Goal: Navigation & Orientation: Find specific page/section

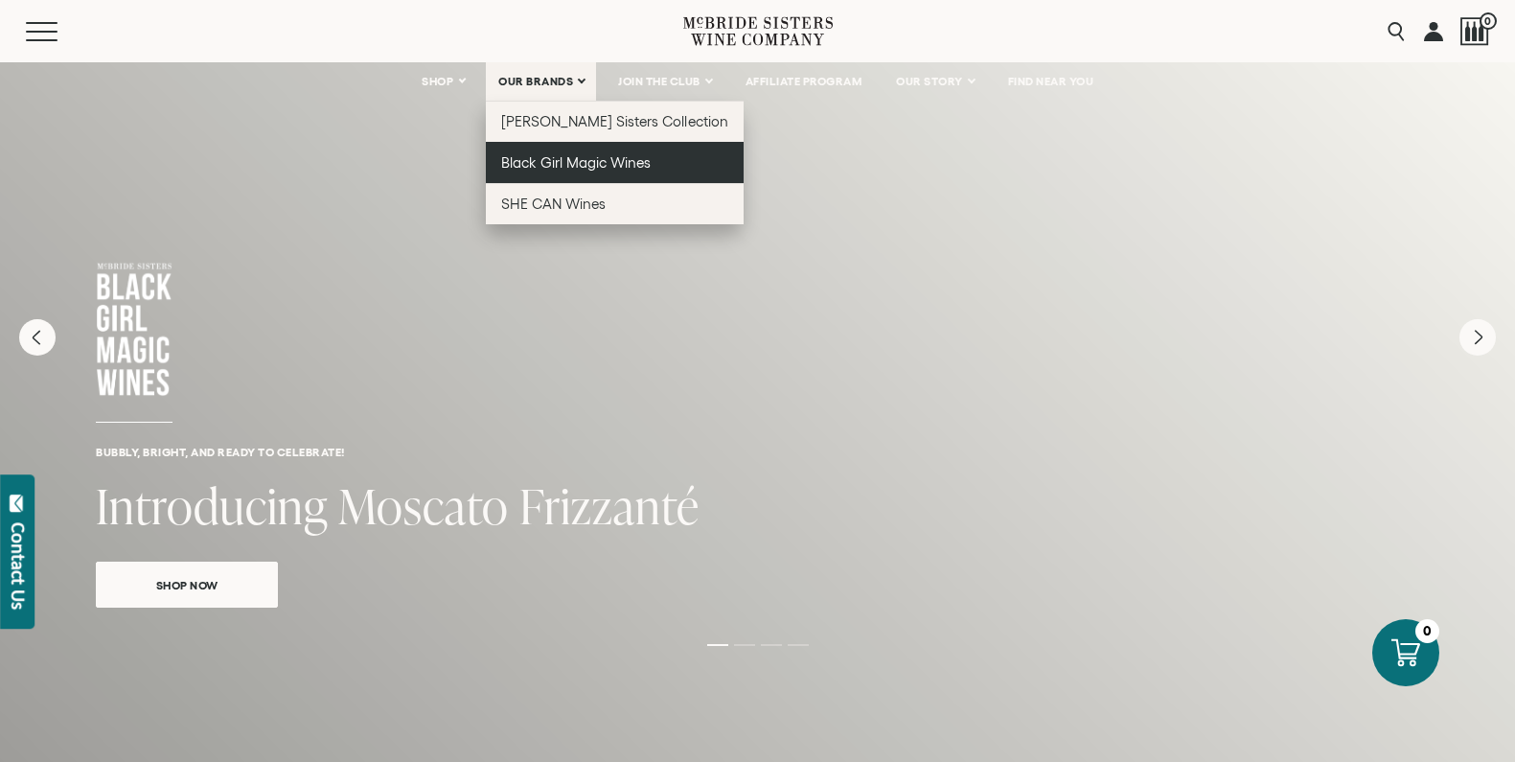
click at [555, 169] on span "Black Girl Magic Wines" at bounding box center [575, 162] width 149 height 16
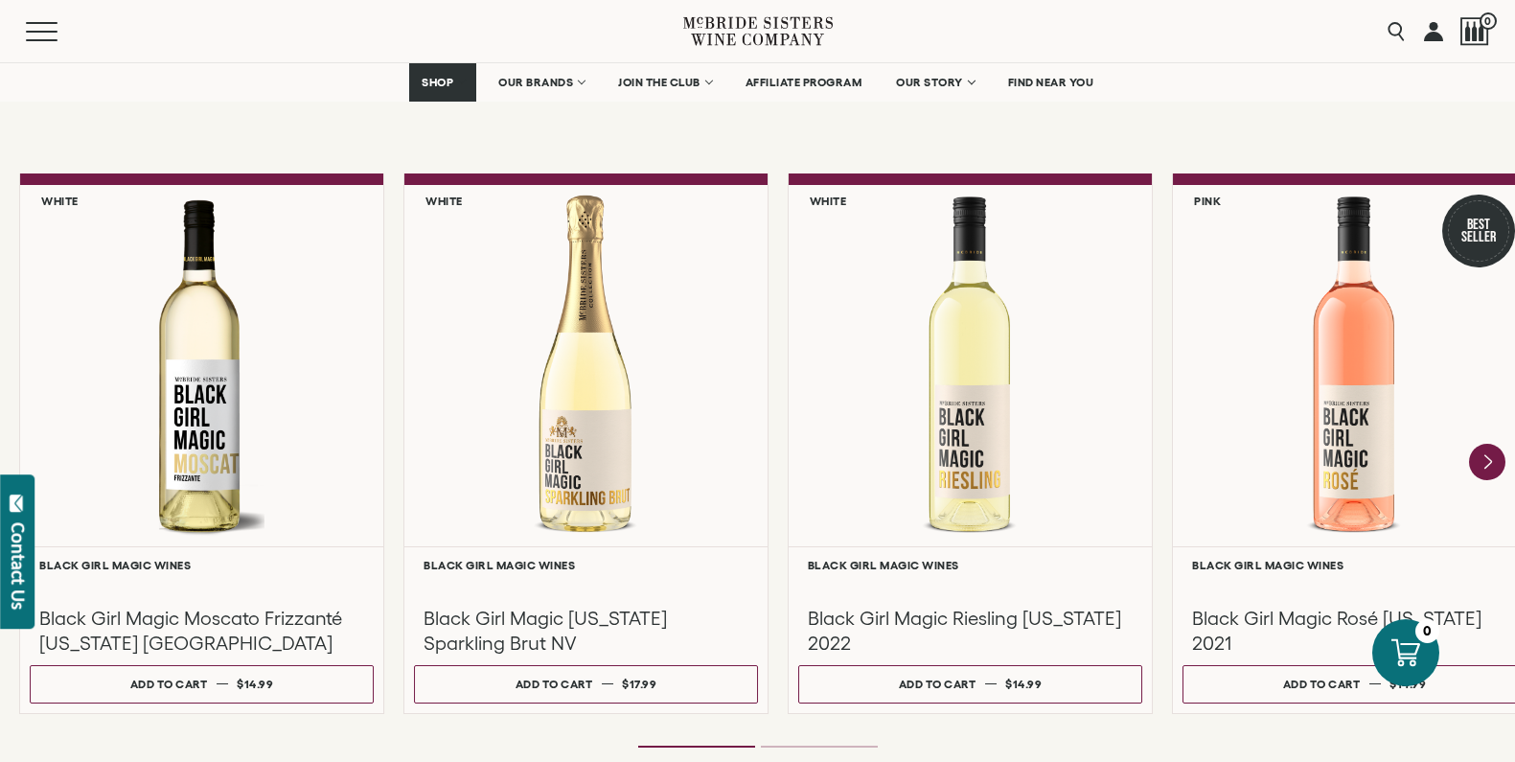
scroll to position [1613, 0]
click at [1478, 455] on icon "Next" at bounding box center [1487, 461] width 40 height 40
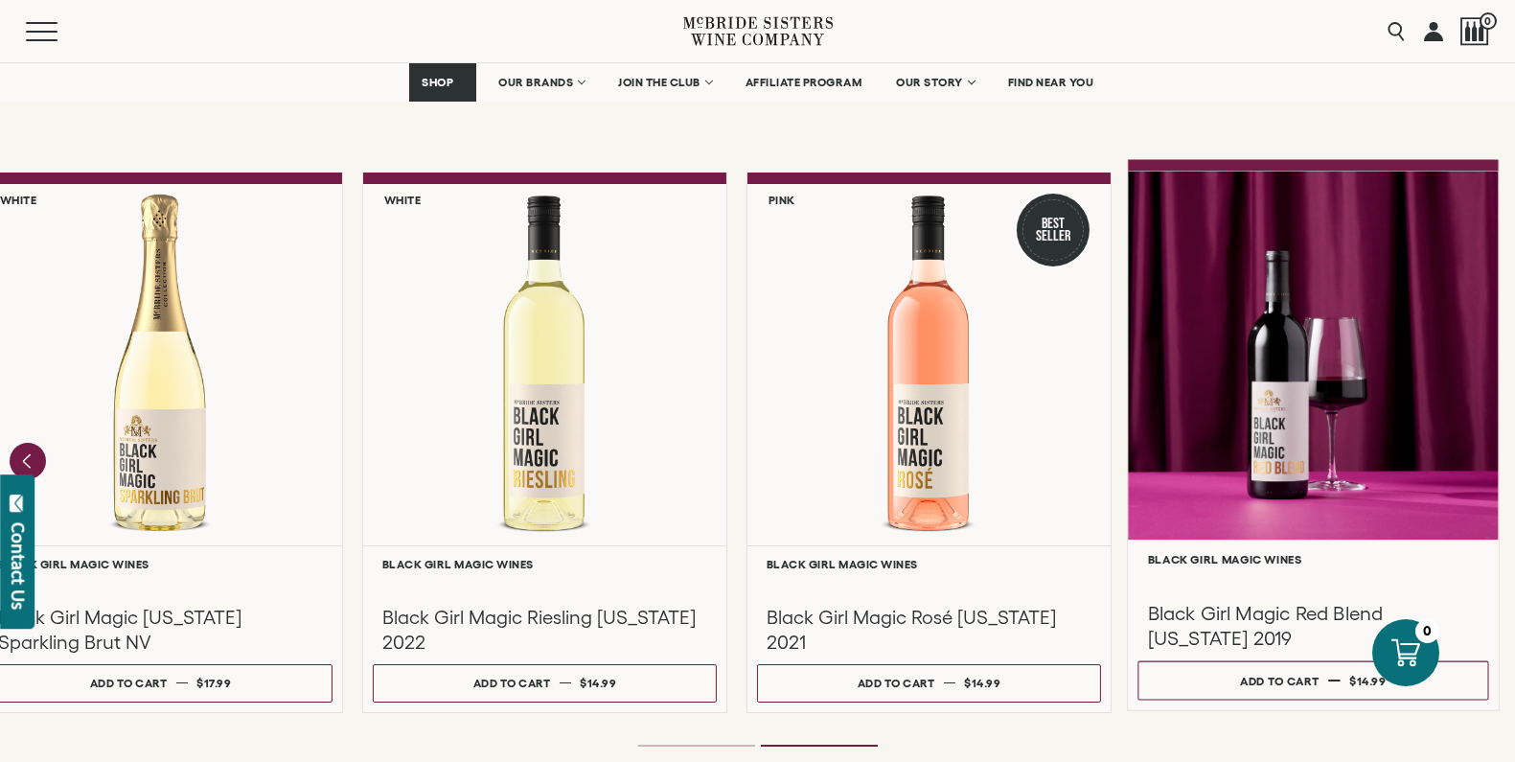
click at [1256, 420] on div at bounding box center [1313, 355] width 371 height 369
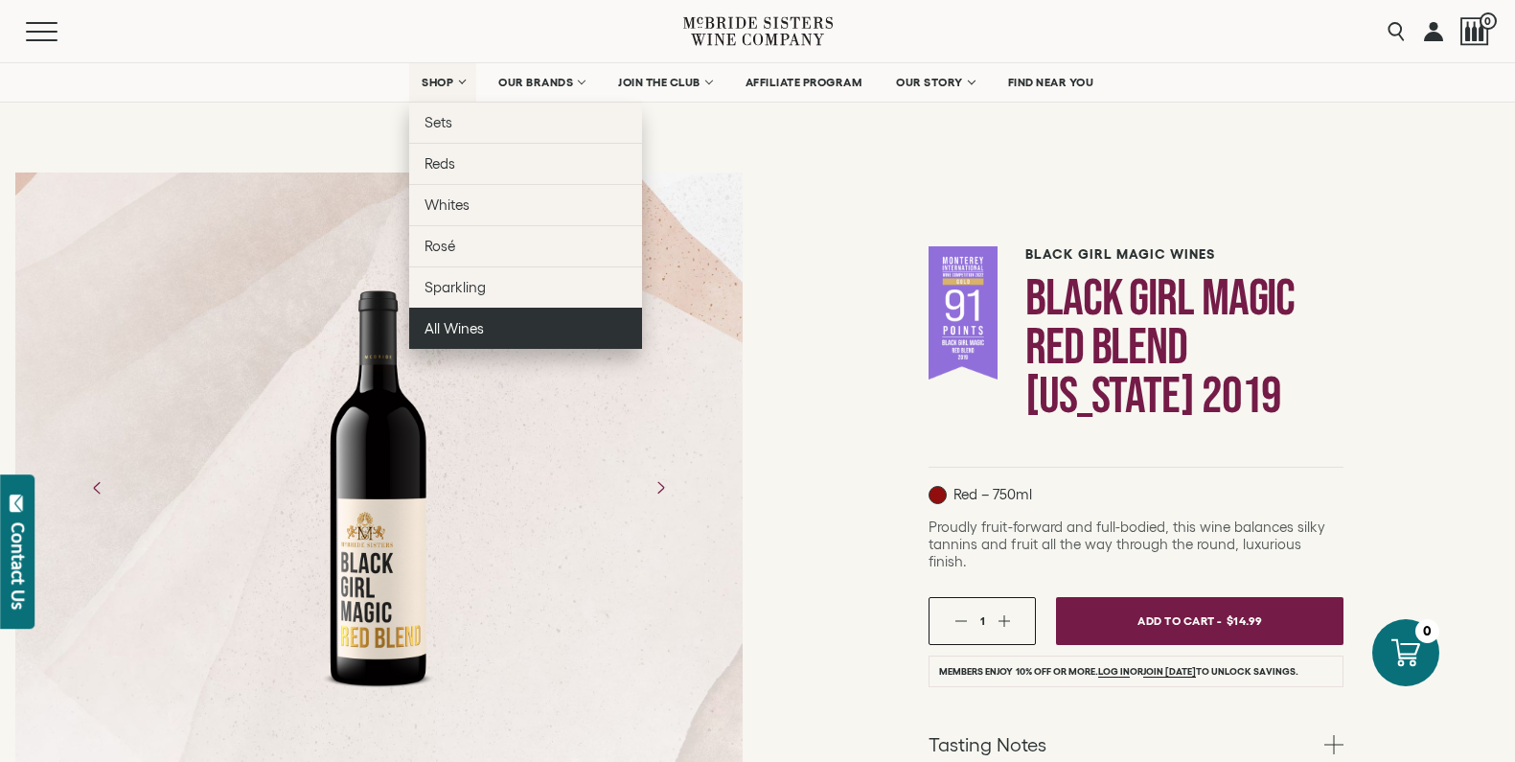
click at [443, 327] on span "All Wines" at bounding box center [453, 328] width 59 height 16
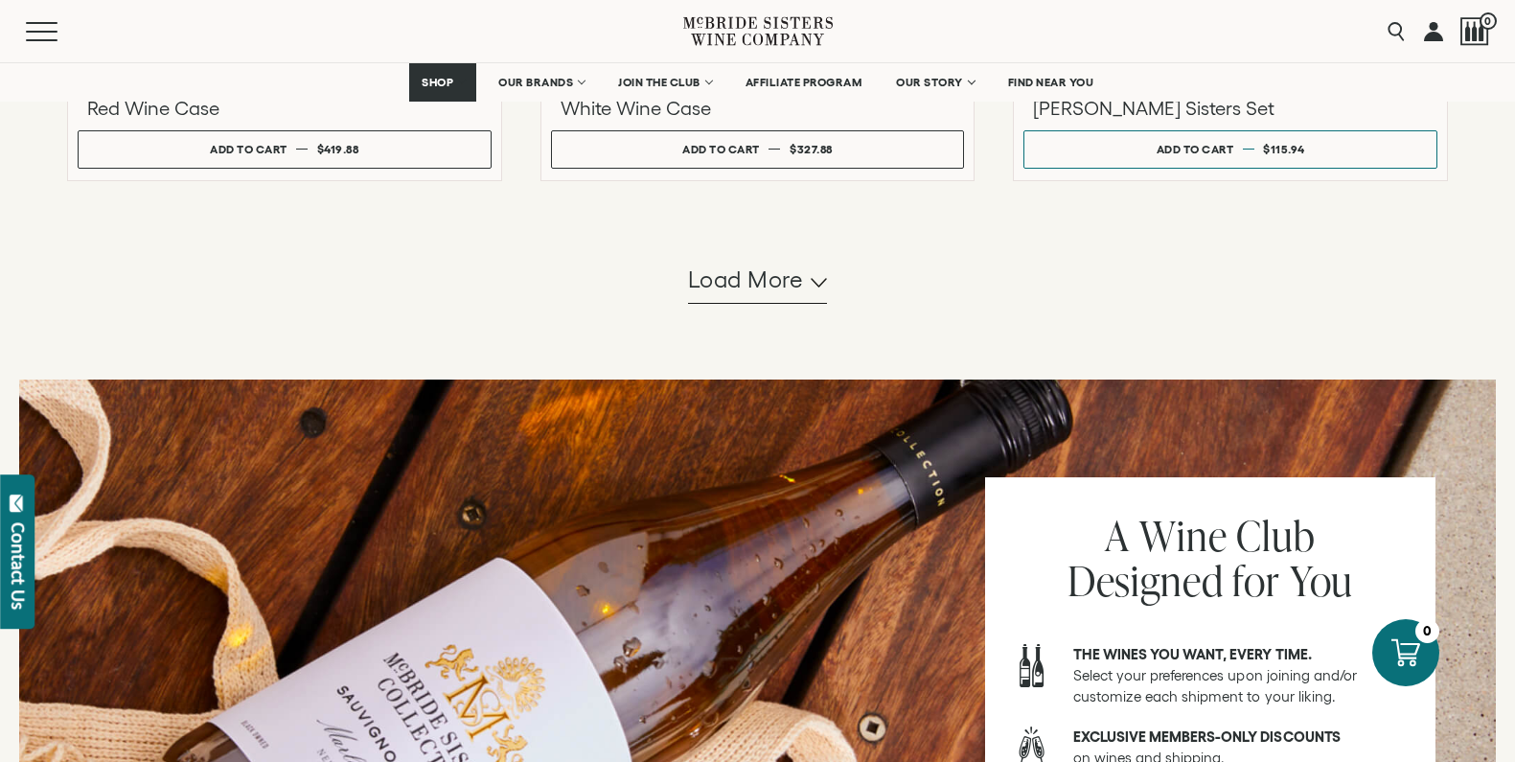
scroll to position [1937, 0]
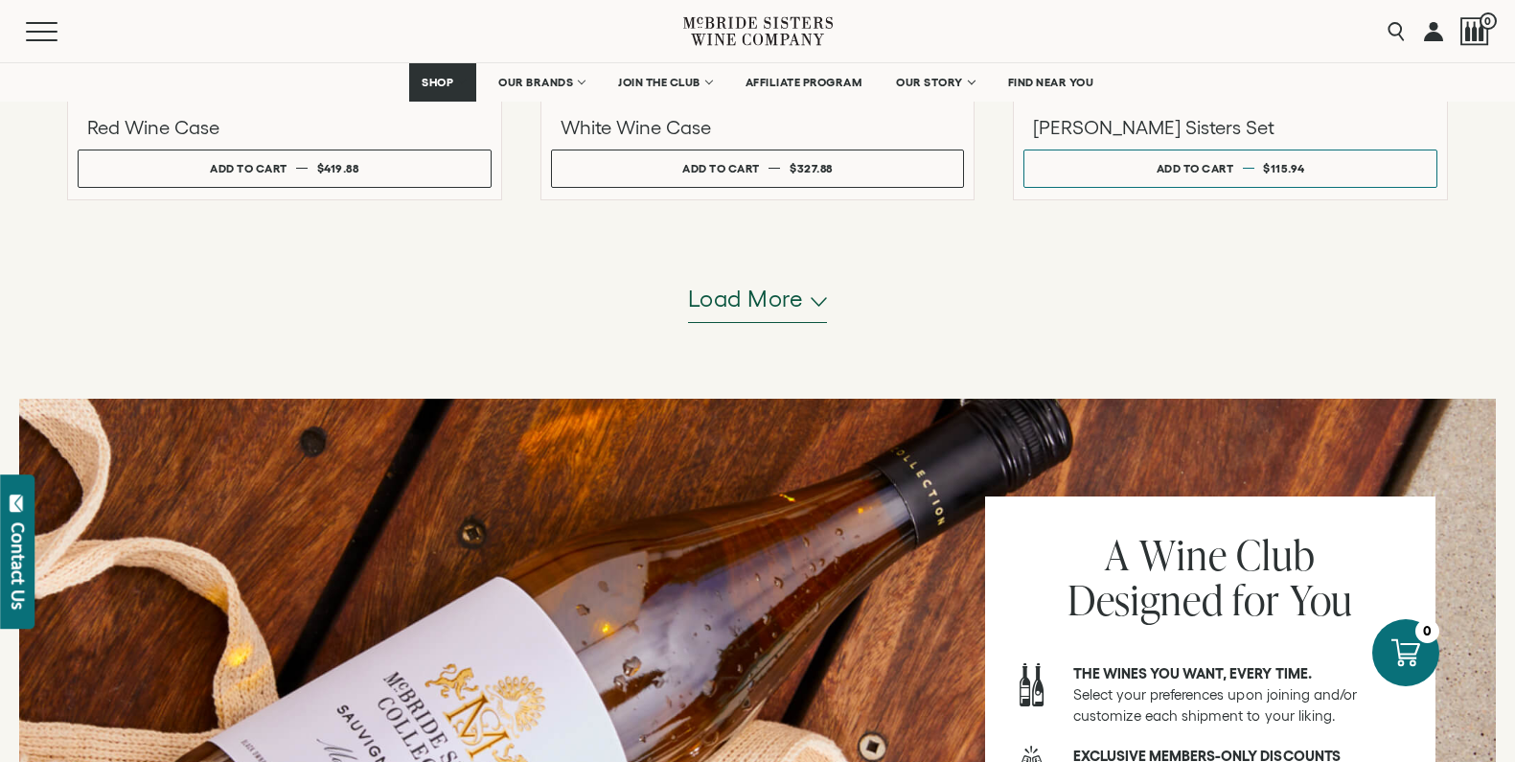
click at [741, 306] on span "Load more" at bounding box center [746, 299] width 116 height 33
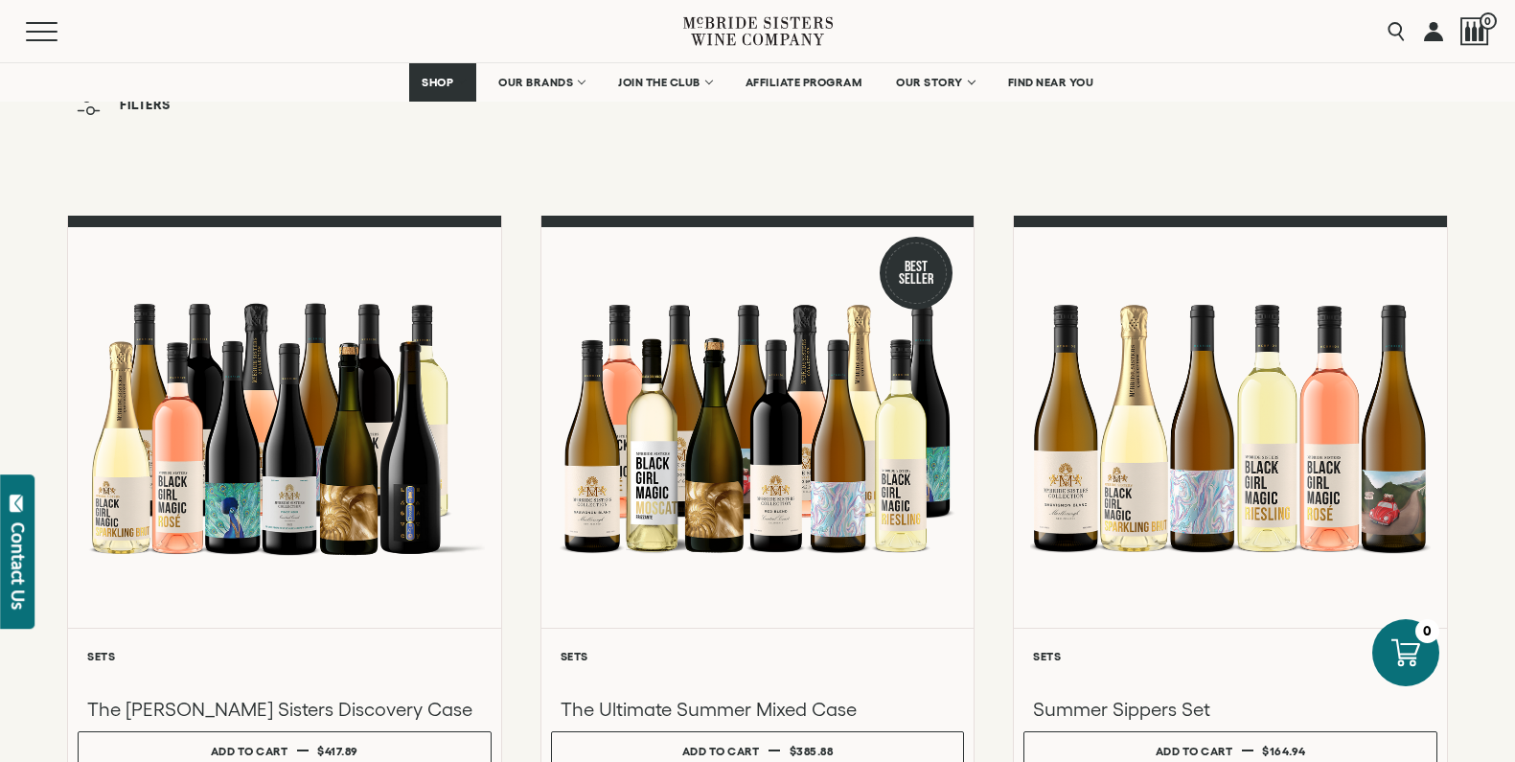
scroll to position [0, 0]
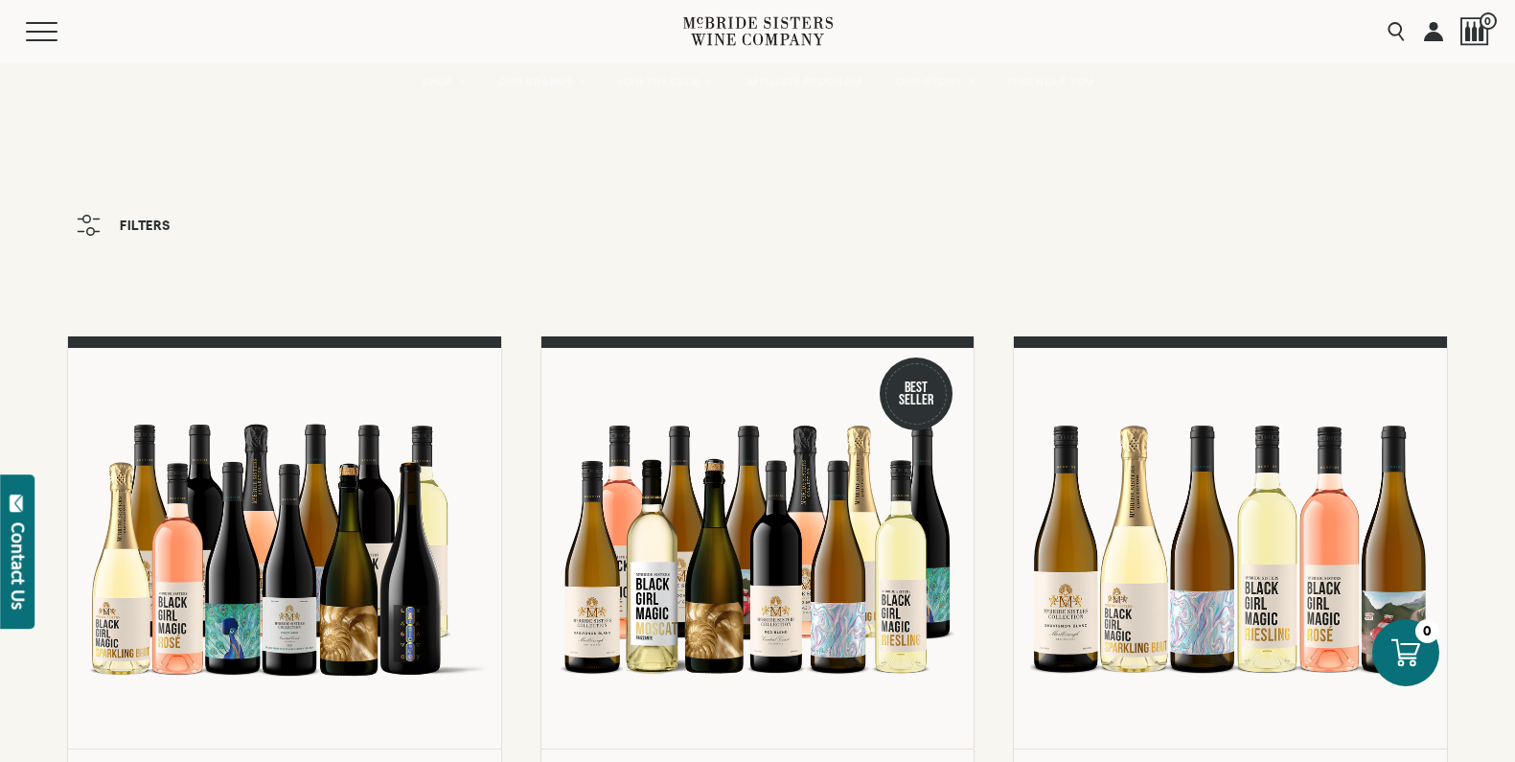
click at [88, 224] on icon "button" at bounding box center [89, 225] width 24 height 21
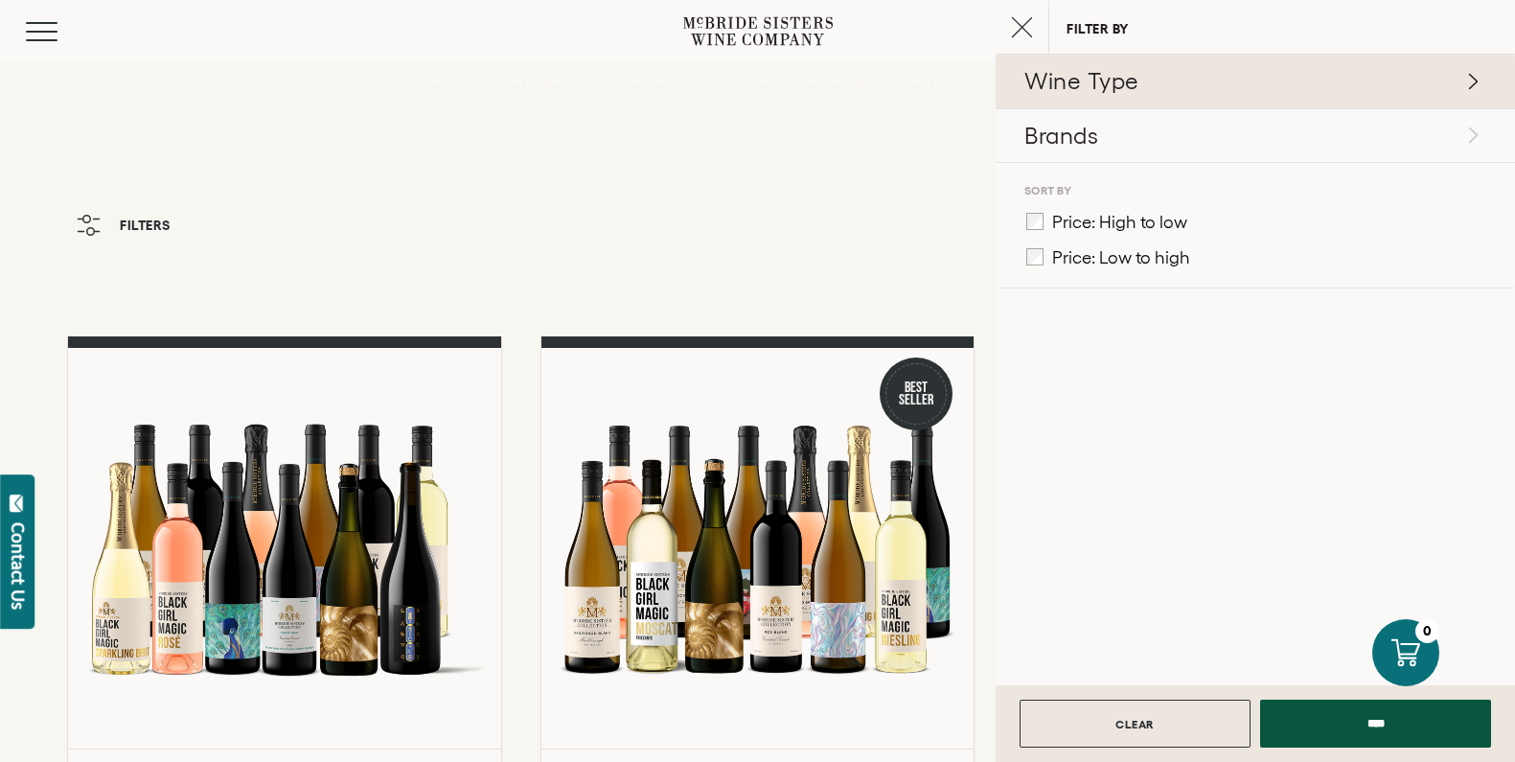
click at [1341, 80] on p "Wine Type" at bounding box center [1252, 81] width 457 height 33
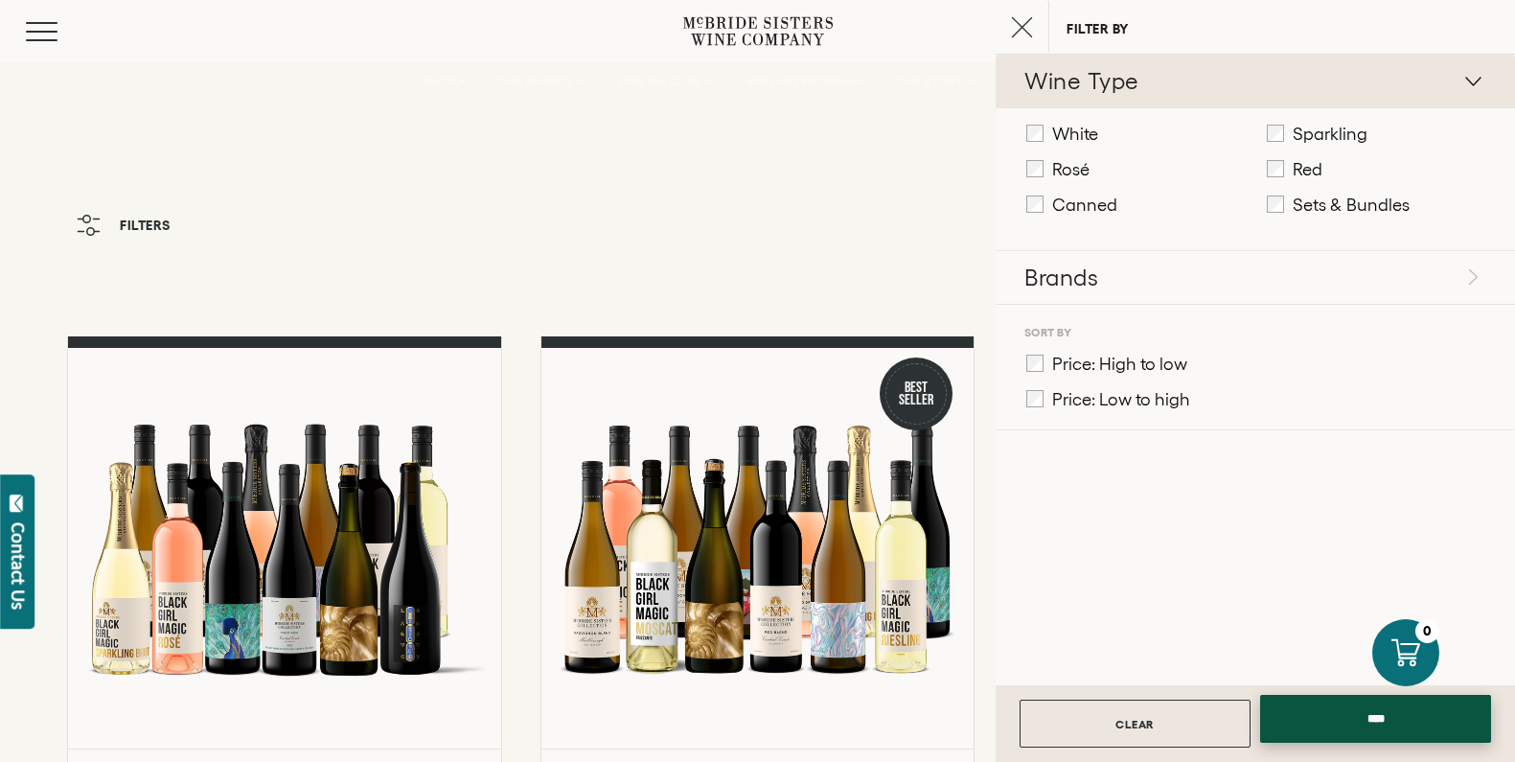
click at [1357, 719] on input "****" at bounding box center [1375, 719] width 231 height 48
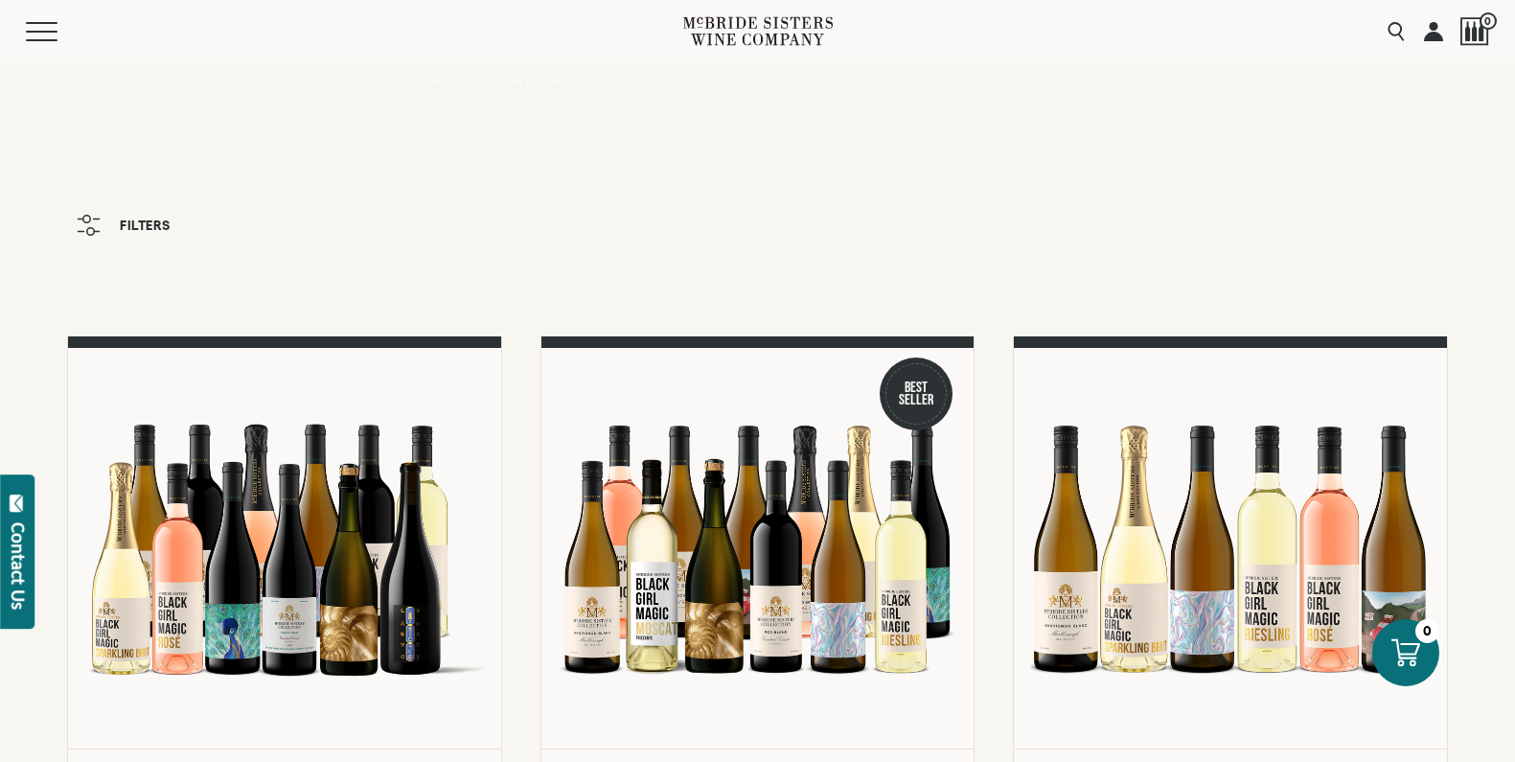
click at [733, 30] on icon at bounding box center [757, 31] width 149 height 55
